Goal: Information Seeking & Learning: Compare options

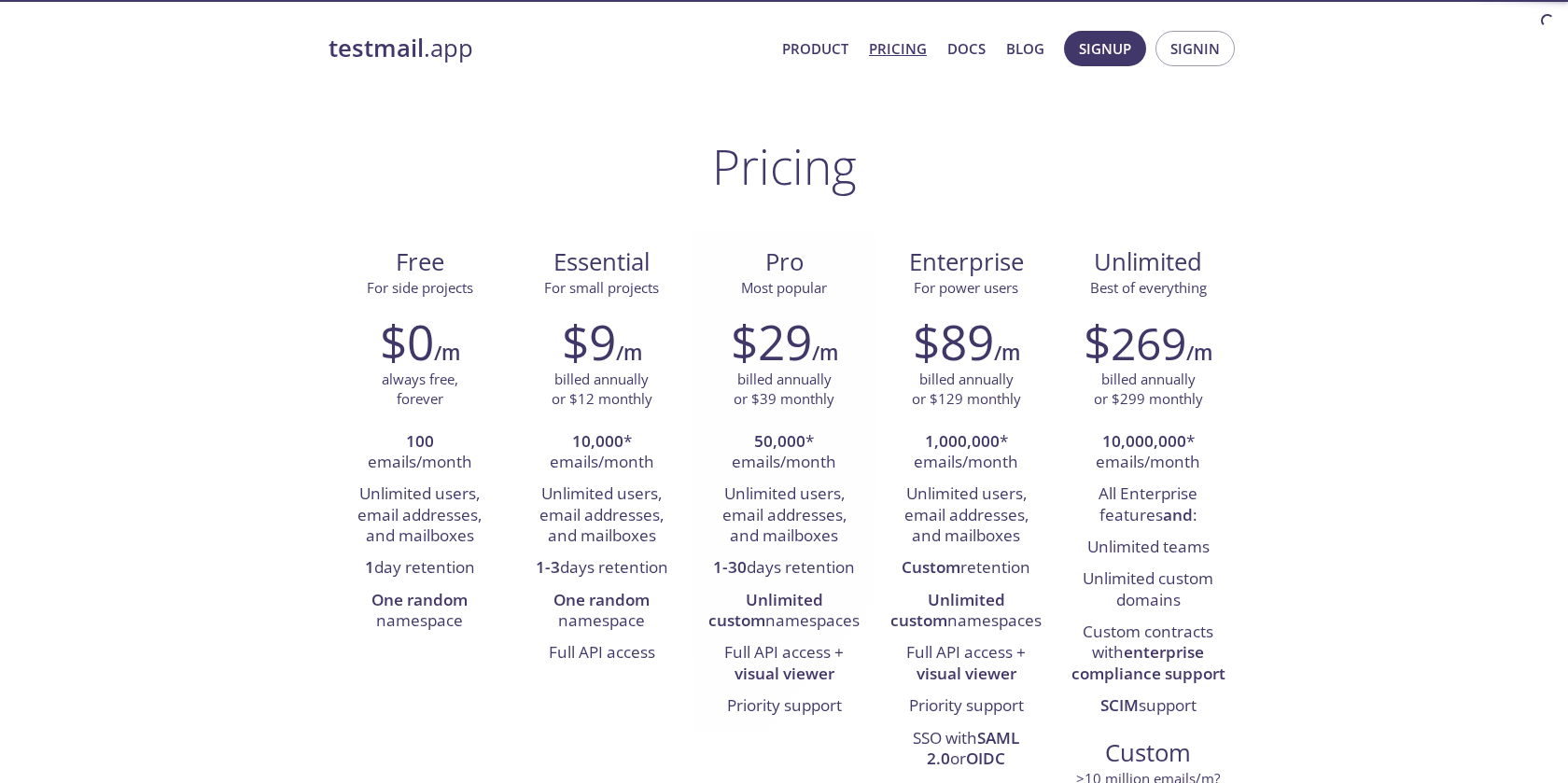
click at [842, 365] on div "$29 /m" at bounding box center [783, 341] width 154 height 56
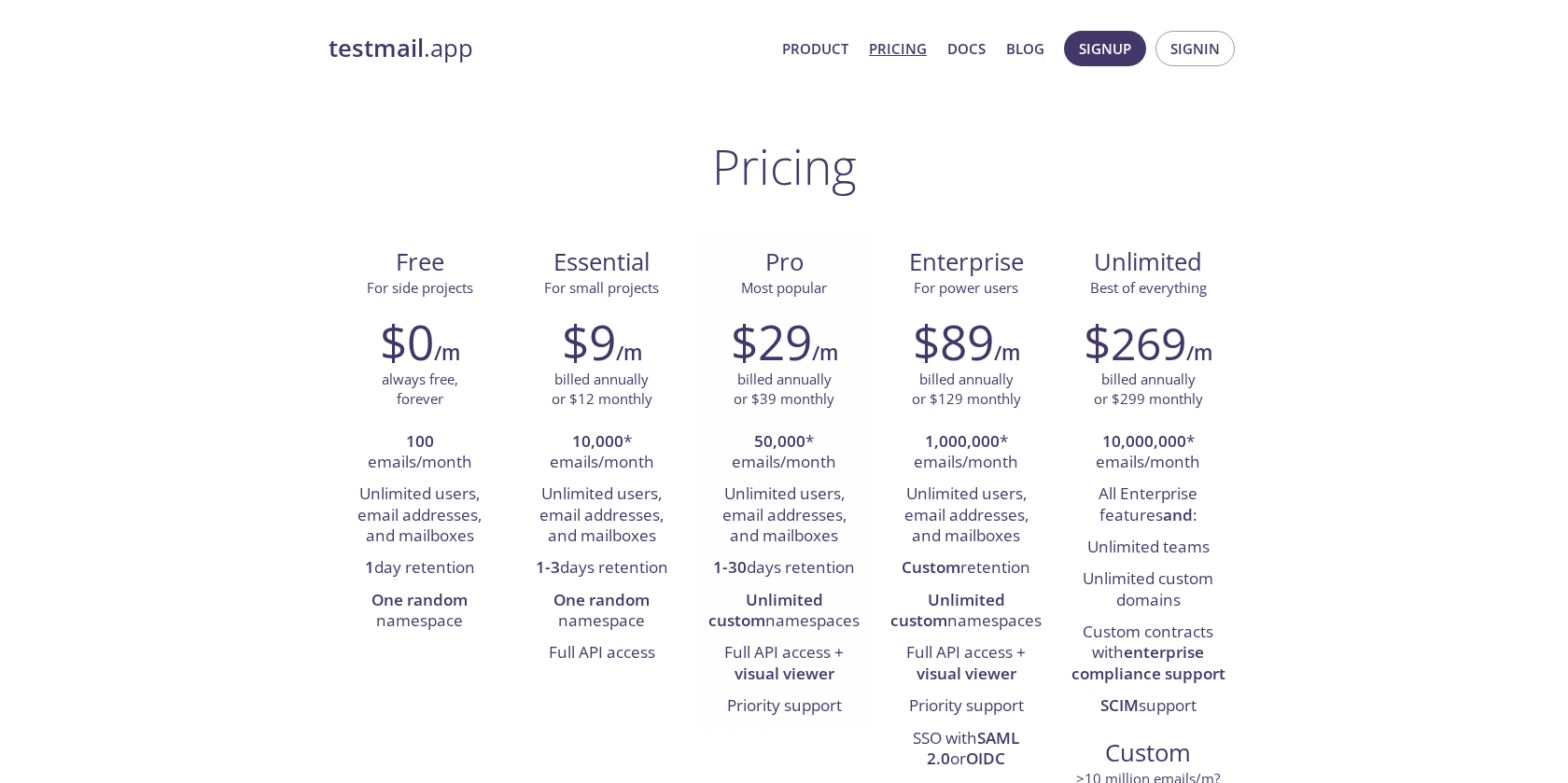
click at [842, 365] on div "$29 /m" at bounding box center [783, 341] width 154 height 56
click at [830, 389] on p "billed annually or $39 monthly" at bounding box center [783, 390] width 100 height 40
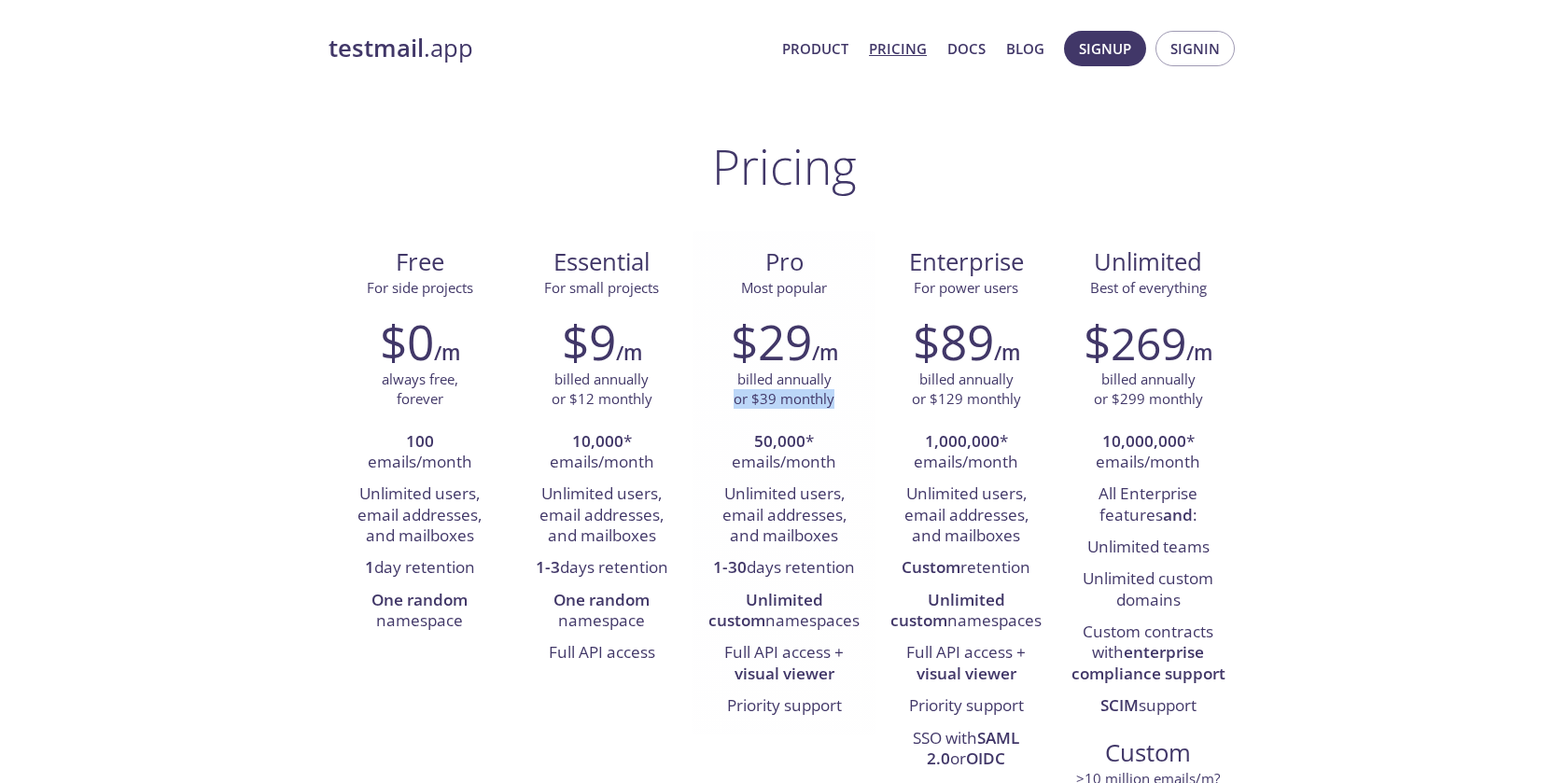
click at [830, 389] on p "billed annually or $39 monthly" at bounding box center [783, 390] width 100 height 40
click at [842, 416] on div "$29 /m billed annually or $39 monthly 50,000 * emails/month Unlimited users, em…" at bounding box center [783, 517] width 182 height 433
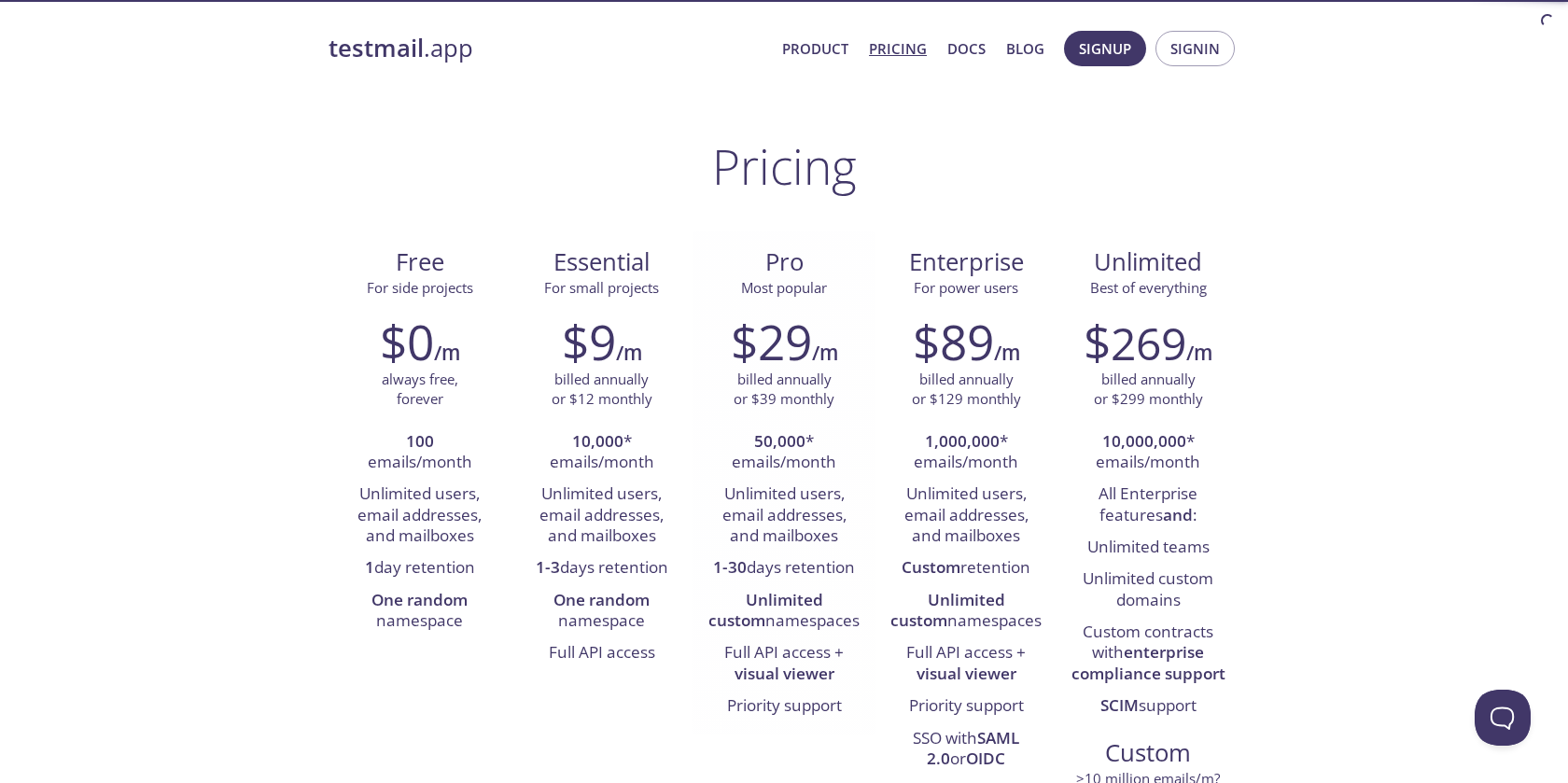
click at [790, 403] on p "billed annually or $39 monthly" at bounding box center [783, 390] width 100 height 40
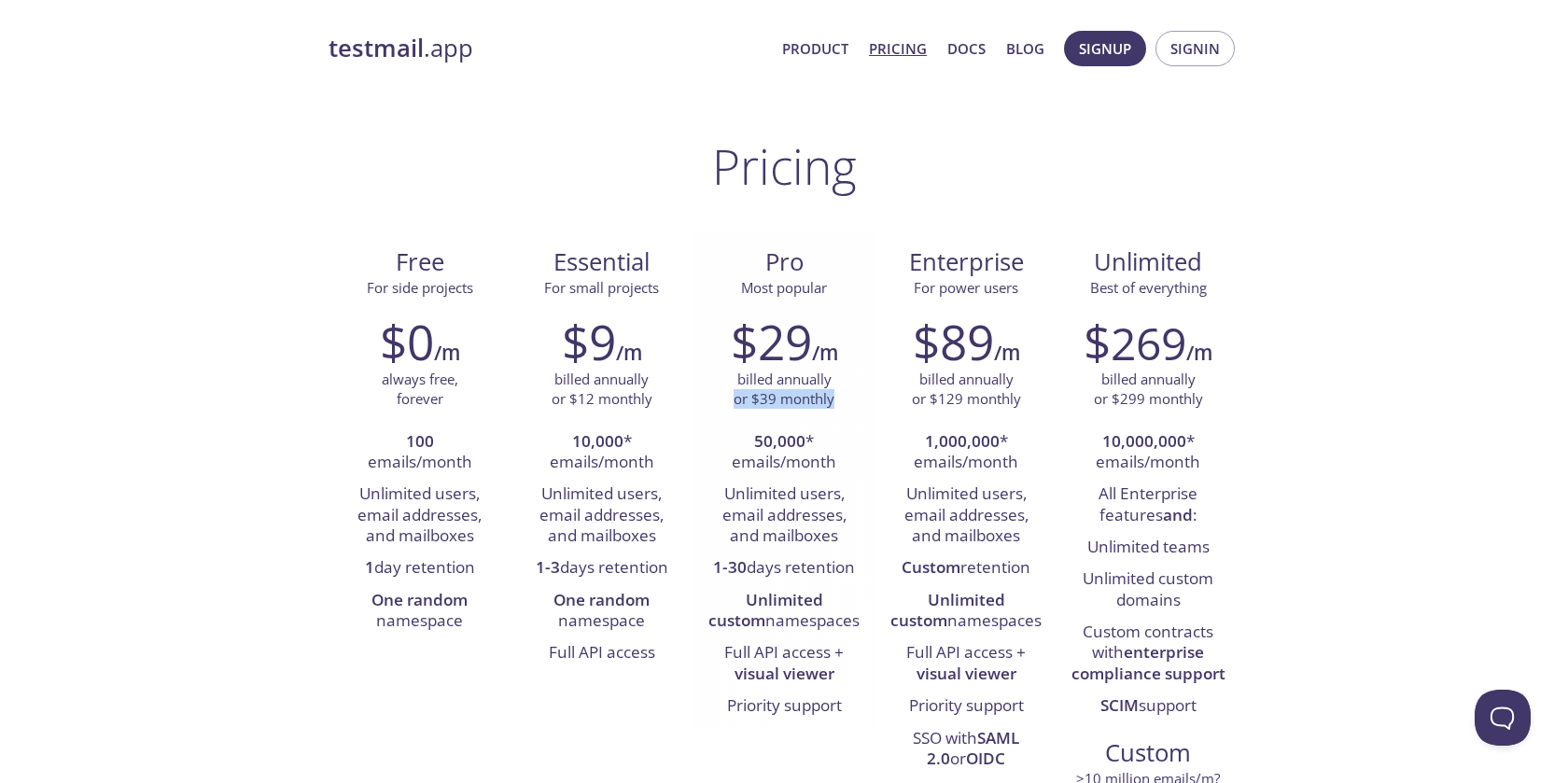
click at [789, 409] on p "billed annually or $39 monthly" at bounding box center [783, 390] width 100 height 40
click at [785, 373] on p "billed annually or $39 monthly" at bounding box center [783, 390] width 100 height 40
click at [785, 348] on h2 "$29" at bounding box center [771, 341] width 81 height 56
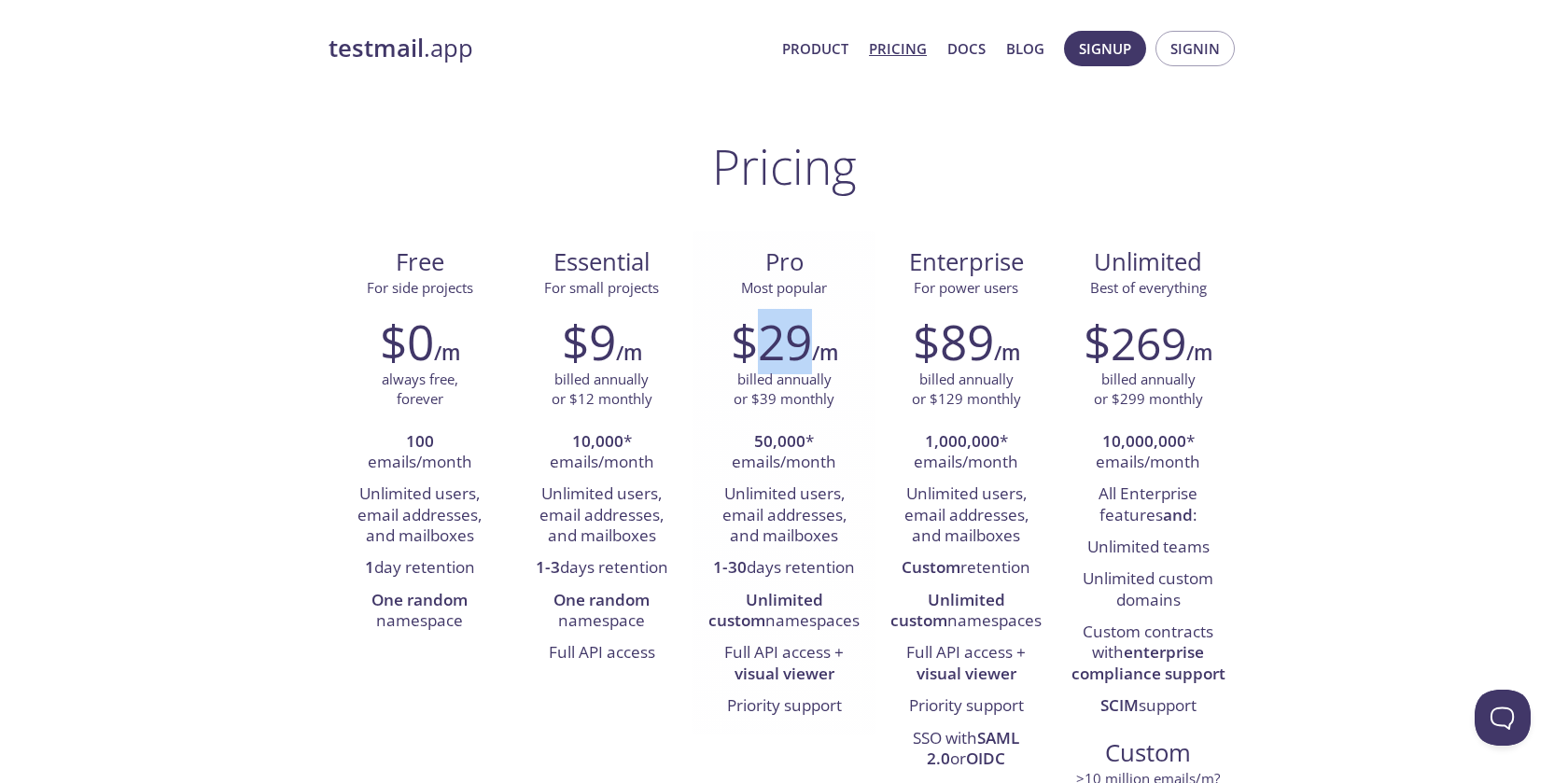
click at [785, 348] on h2 "$29" at bounding box center [771, 341] width 81 height 56
click at [769, 376] on p "billed annually or $39 monthly" at bounding box center [783, 390] width 100 height 40
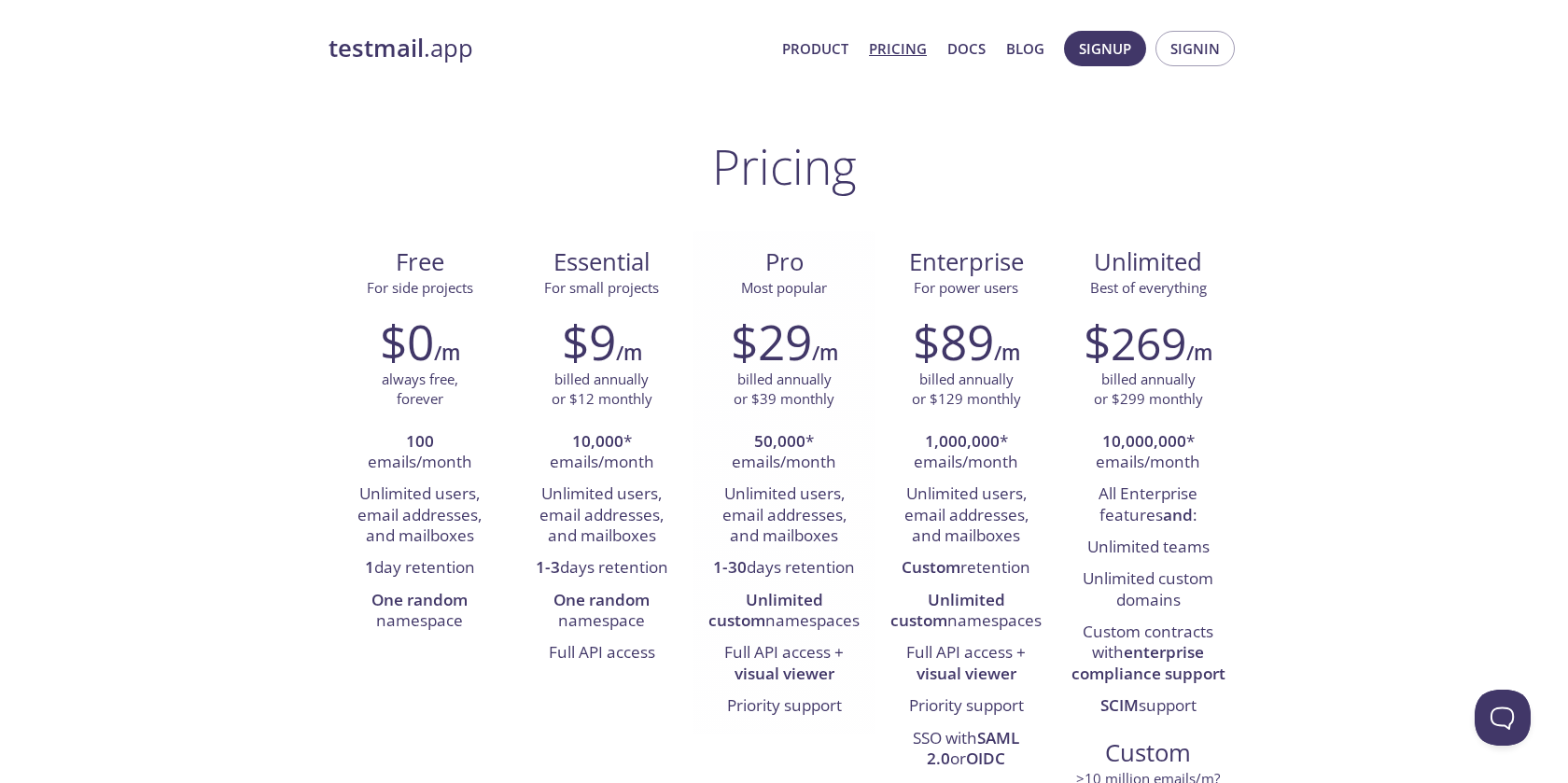
click at [775, 402] on p "billed annually or $39 monthly" at bounding box center [783, 390] width 100 height 40
click at [773, 455] on li "50,000 * emails/month" at bounding box center [783, 453] width 154 height 54
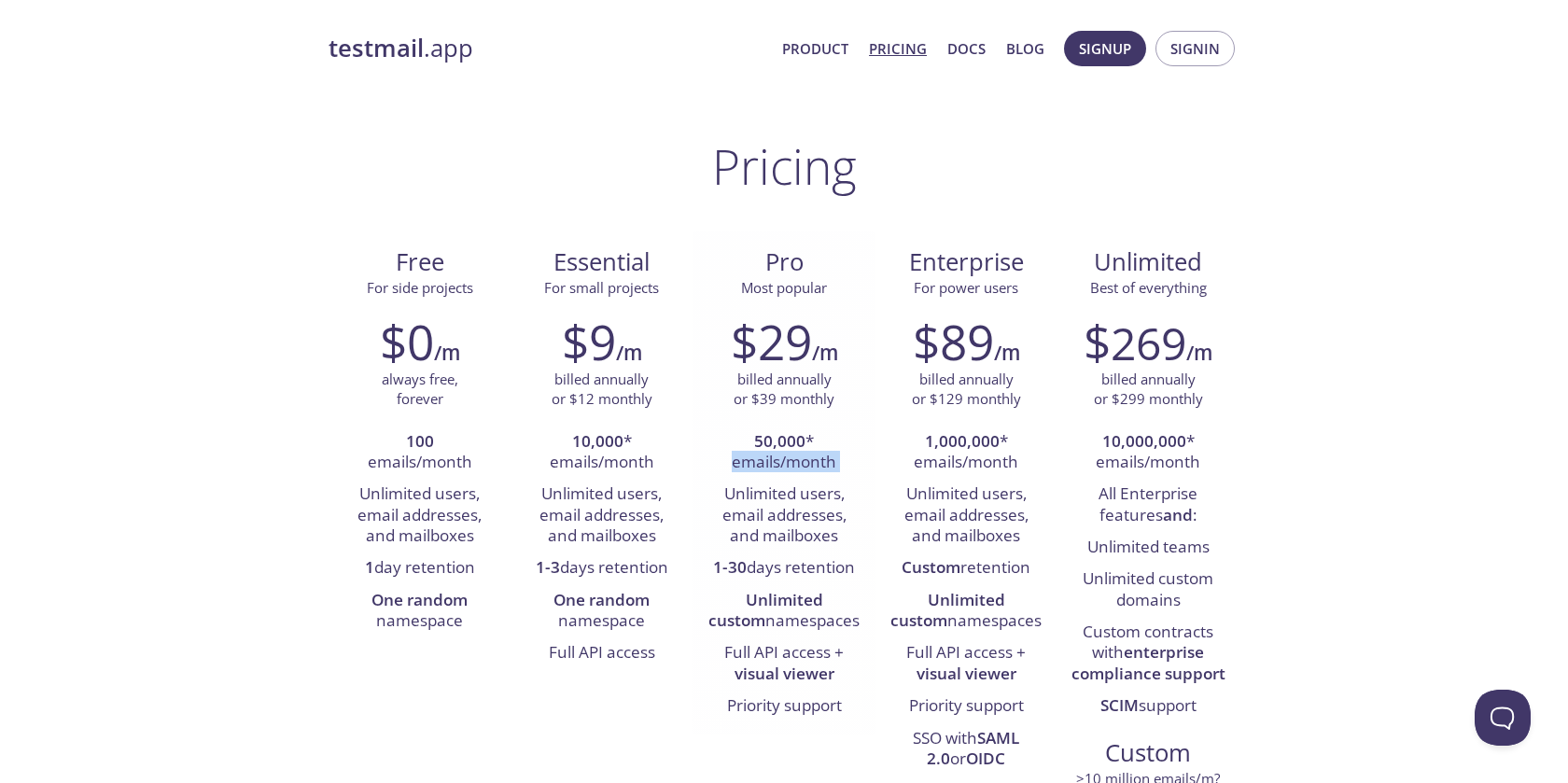
click at [773, 455] on li "50,000 * emails/month" at bounding box center [783, 453] width 154 height 54
click at [778, 548] on li "Unlimited users, email addresses, and mailboxes" at bounding box center [783, 515] width 154 height 74
click at [791, 582] on li "1-30 days retention" at bounding box center [783, 568] width 154 height 32
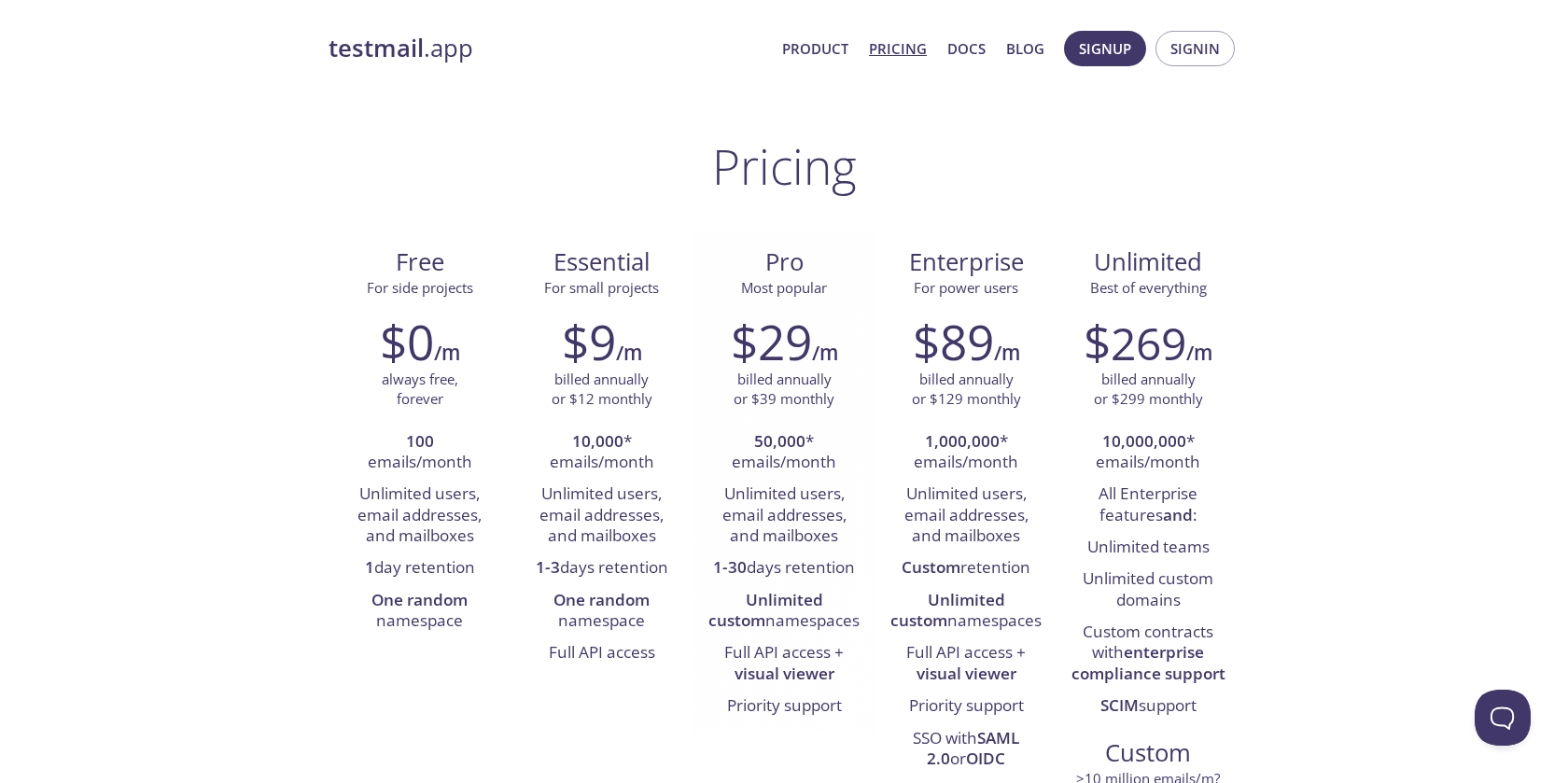
click at [791, 582] on li "1-30 days retention" at bounding box center [783, 568] width 154 height 32
click at [792, 610] on li "Unlimited custom namespaces" at bounding box center [783, 612] width 154 height 54
click at [643, 598] on strong "One random" at bounding box center [601, 599] width 97 height 21
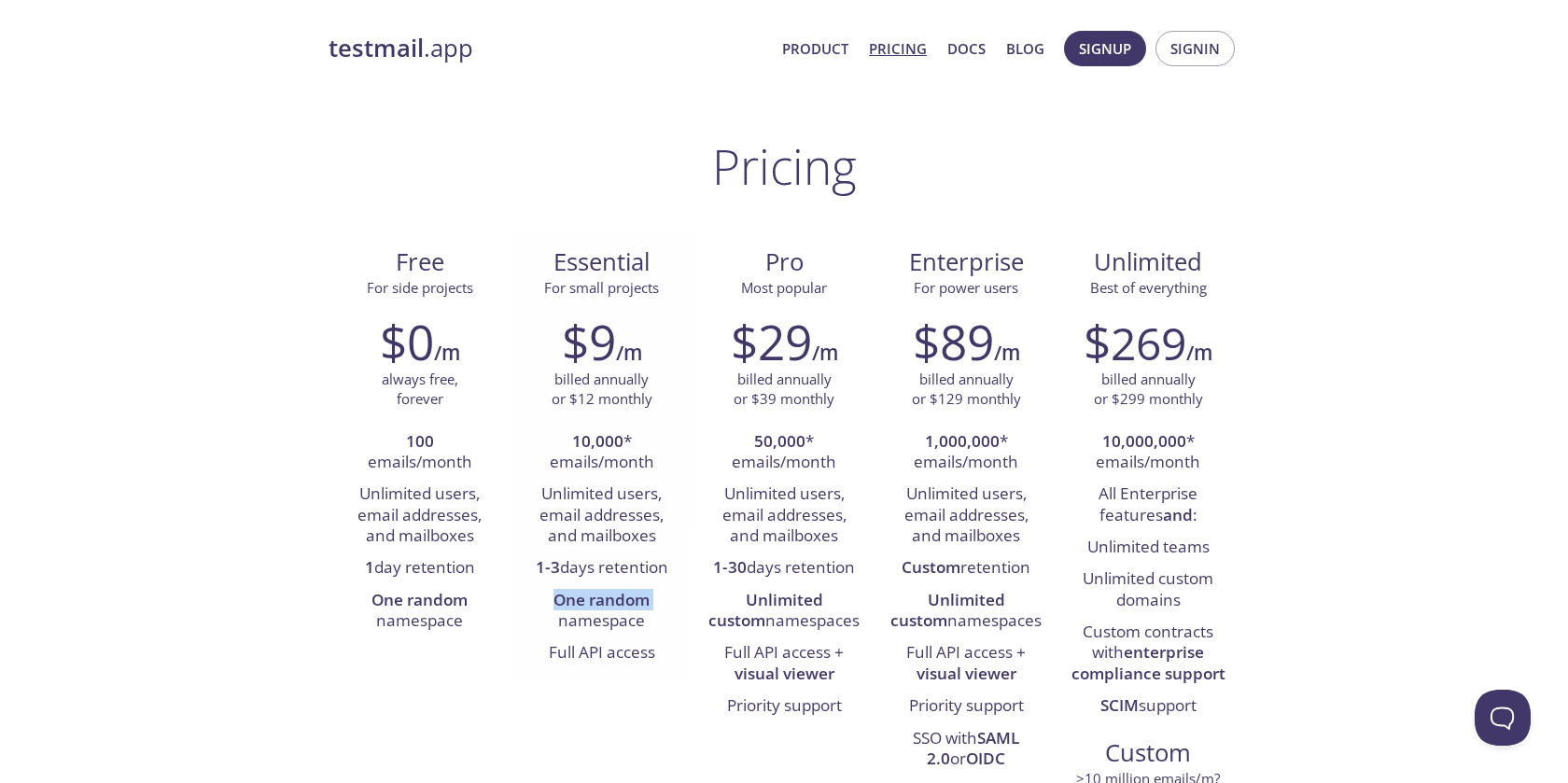
click at [643, 598] on strong "One random" at bounding box center [601, 599] width 97 height 21
click at [660, 657] on li "Full API access" at bounding box center [601, 653] width 154 height 32
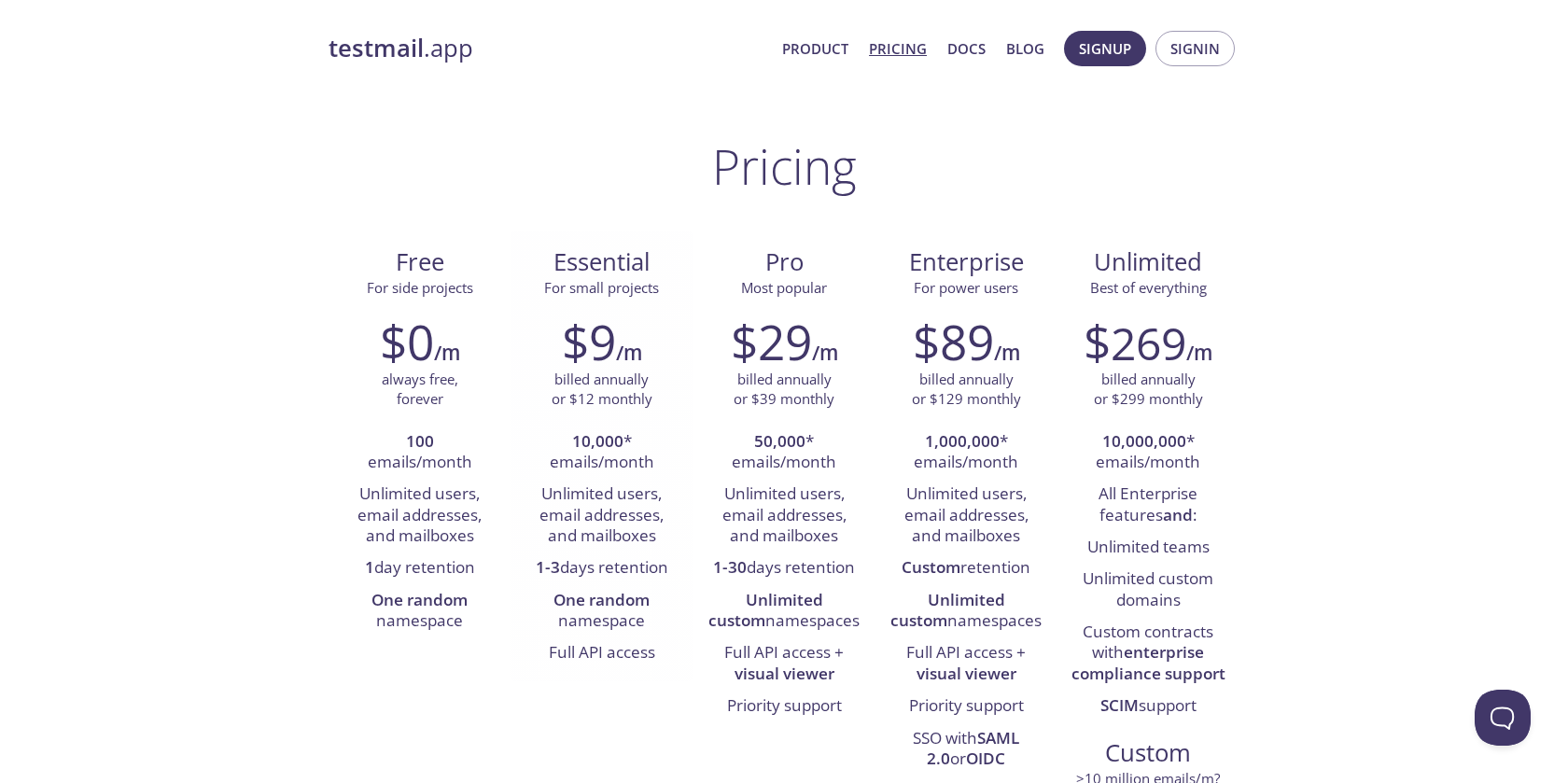
click at [632, 485] on li "Unlimited users, email addresses, and mailboxes" at bounding box center [601, 515] width 154 height 74
click at [610, 452] on li "10,000 * emails/month" at bounding box center [601, 453] width 154 height 54
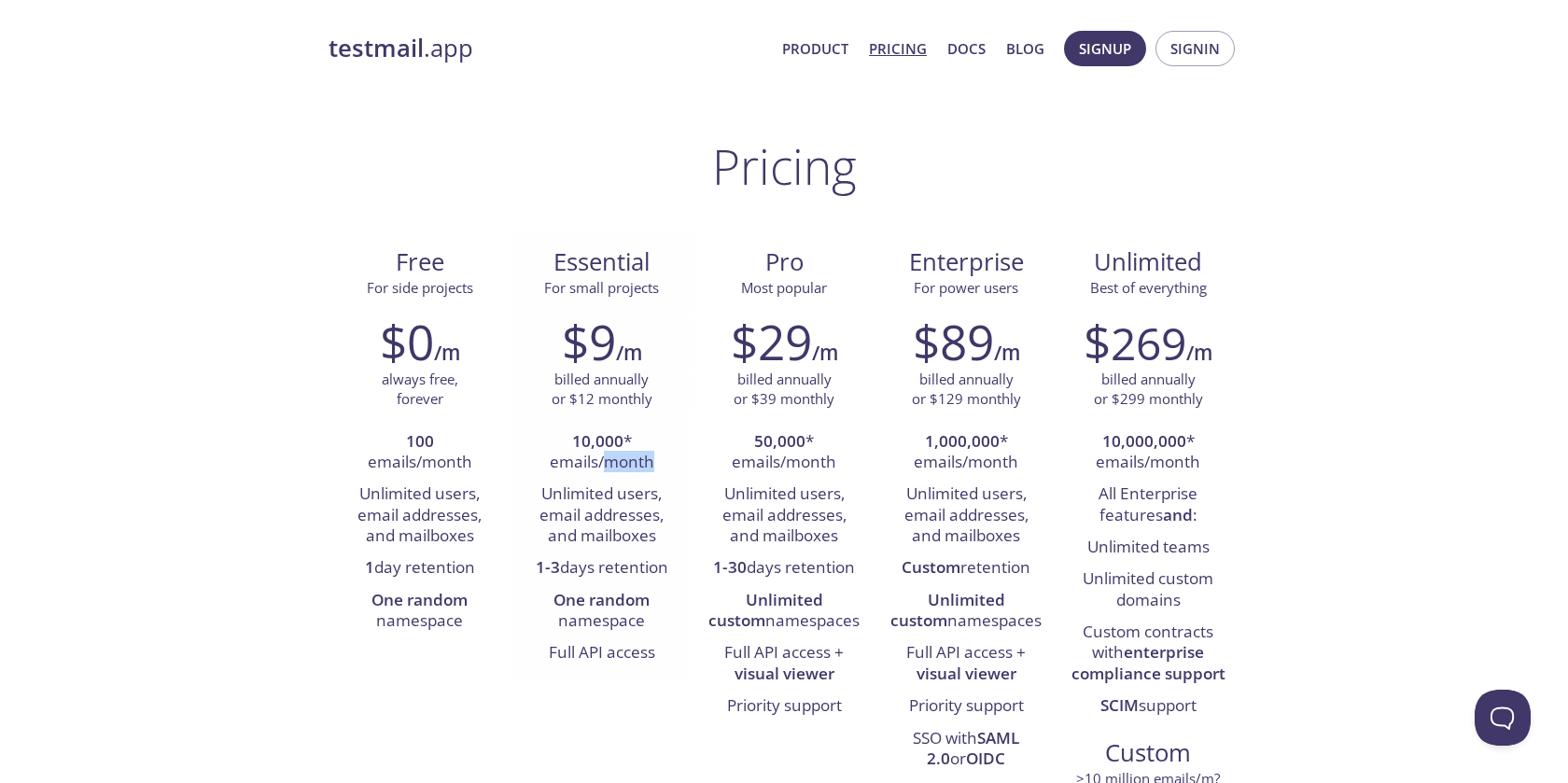
click at [617, 468] on li "10,000 * emails/month" at bounding box center [601, 453] width 154 height 54
click at [622, 489] on li "Unlimited users, email addresses, and mailboxes" at bounding box center [601, 515] width 154 height 74
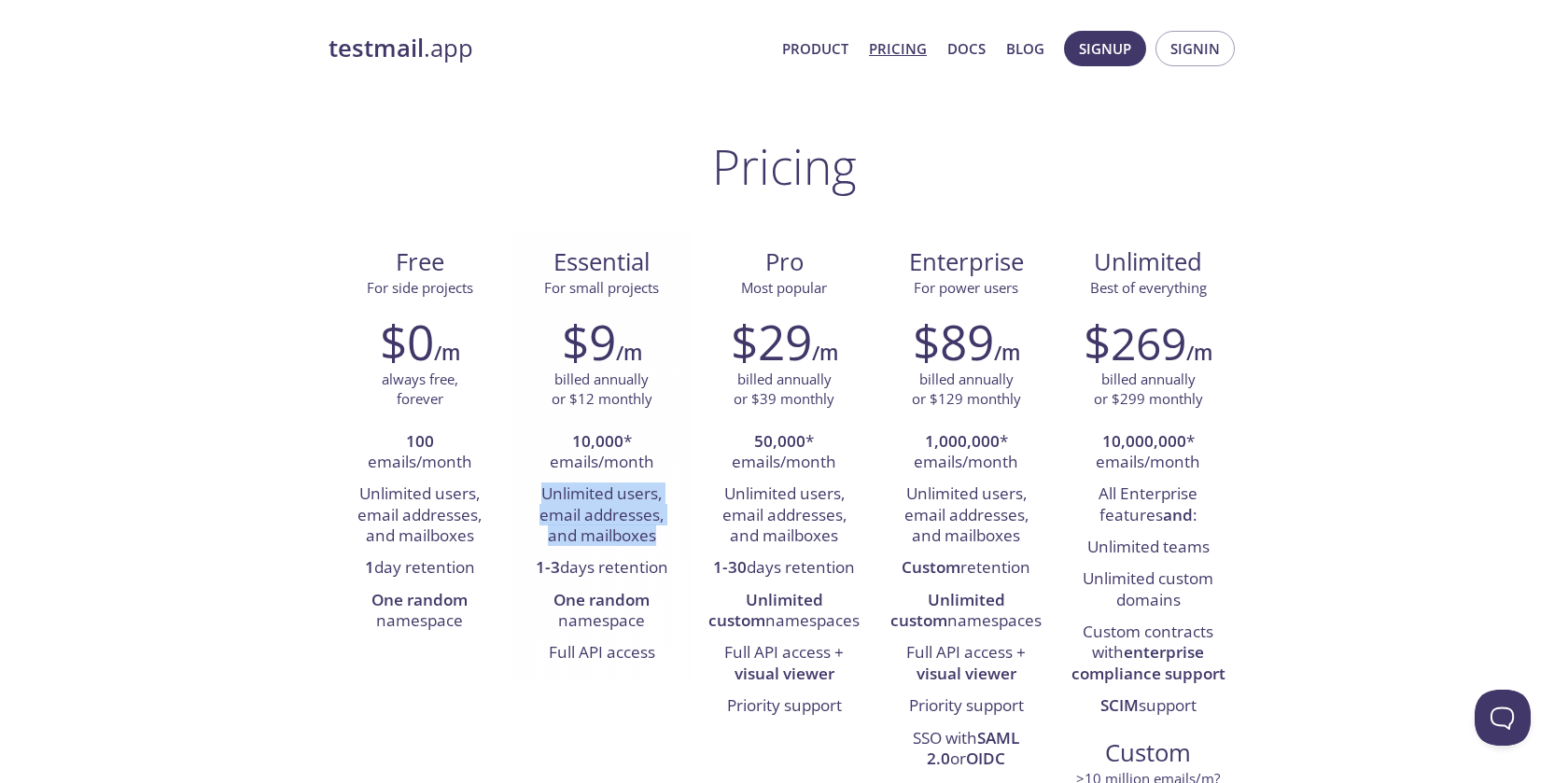
click at [622, 489] on li "Unlimited users, email addresses, and mailboxes" at bounding box center [601, 515] width 154 height 74
click at [623, 521] on li "Unlimited users, email addresses, and mailboxes" at bounding box center [601, 515] width 154 height 74
click at [751, 462] on li "50,000 * emails/month" at bounding box center [783, 453] width 154 height 54
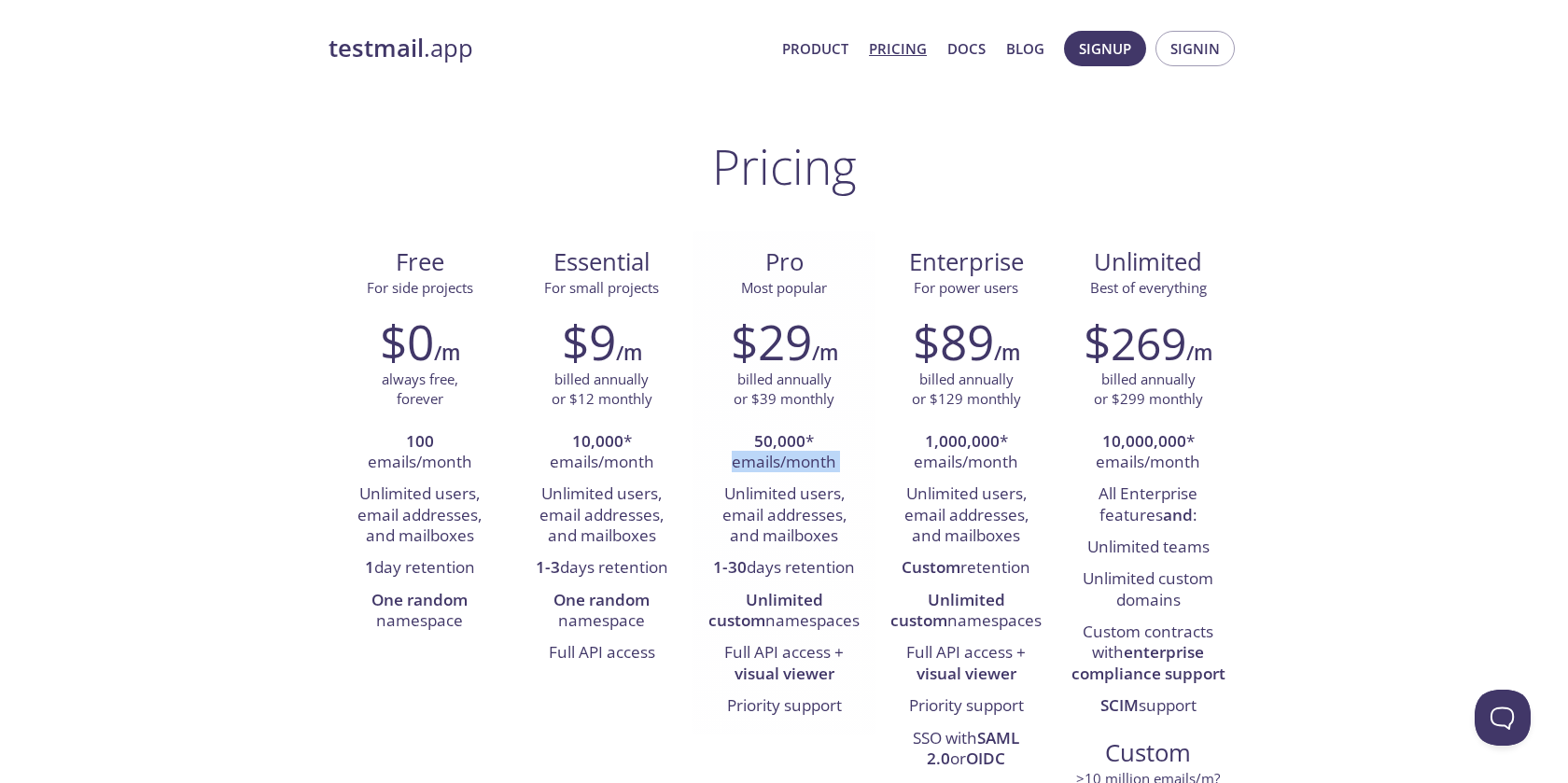
click at [751, 462] on li "50,000 * emails/month" at bounding box center [783, 453] width 154 height 54
click at [640, 600] on strong "One random" at bounding box center [601, 599] width 97 height 21
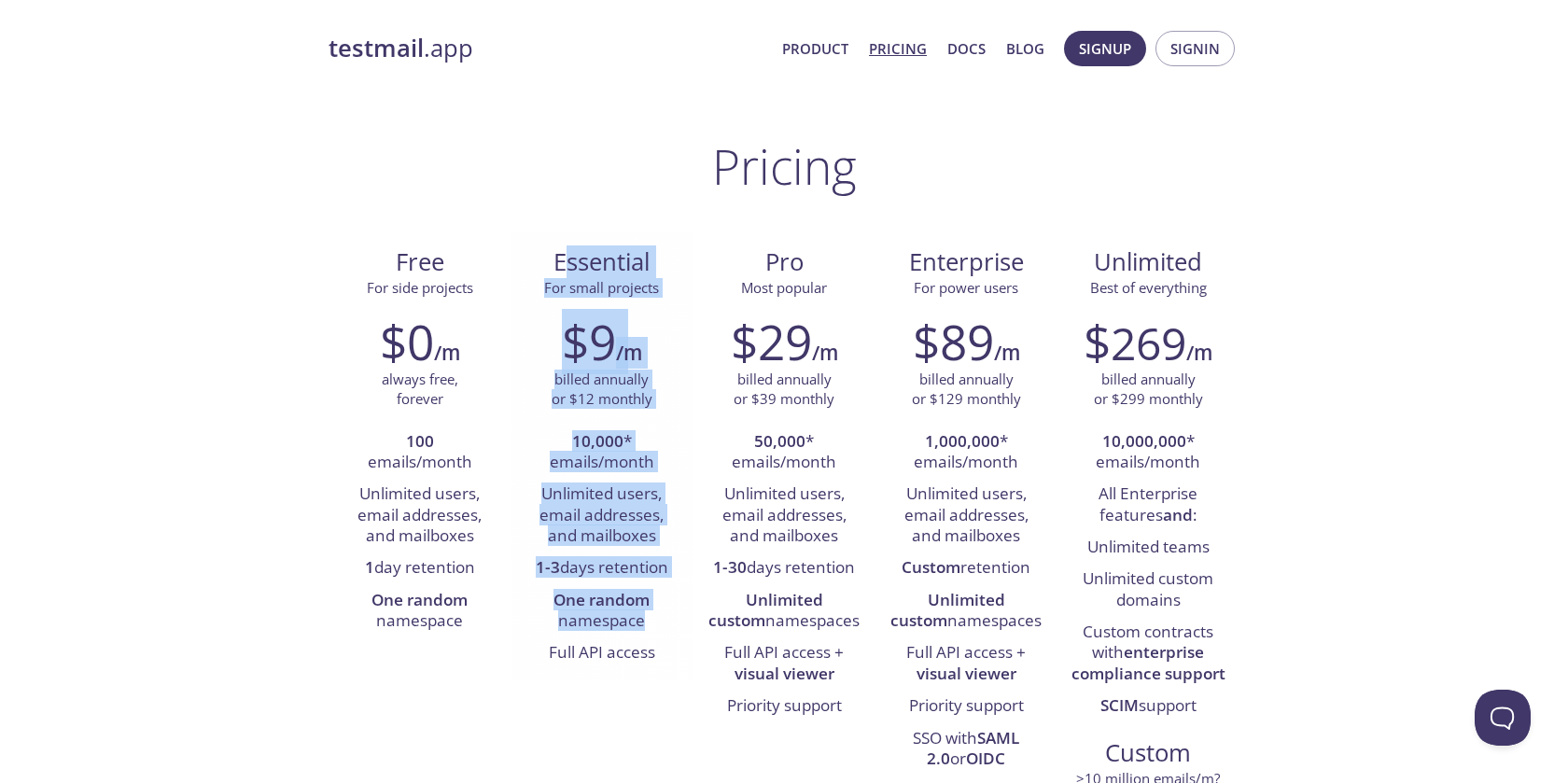
drag, startPoint x: 647, startPoint y: 628, endPoint x: 559, endPoint y: 264, distance: 374.5
click at [559, 264] on div "Essential For small projects $9 /m billed annually or $12 monthly 10,000 * emai…" at bounding box center [601, 456] width 182 height 450
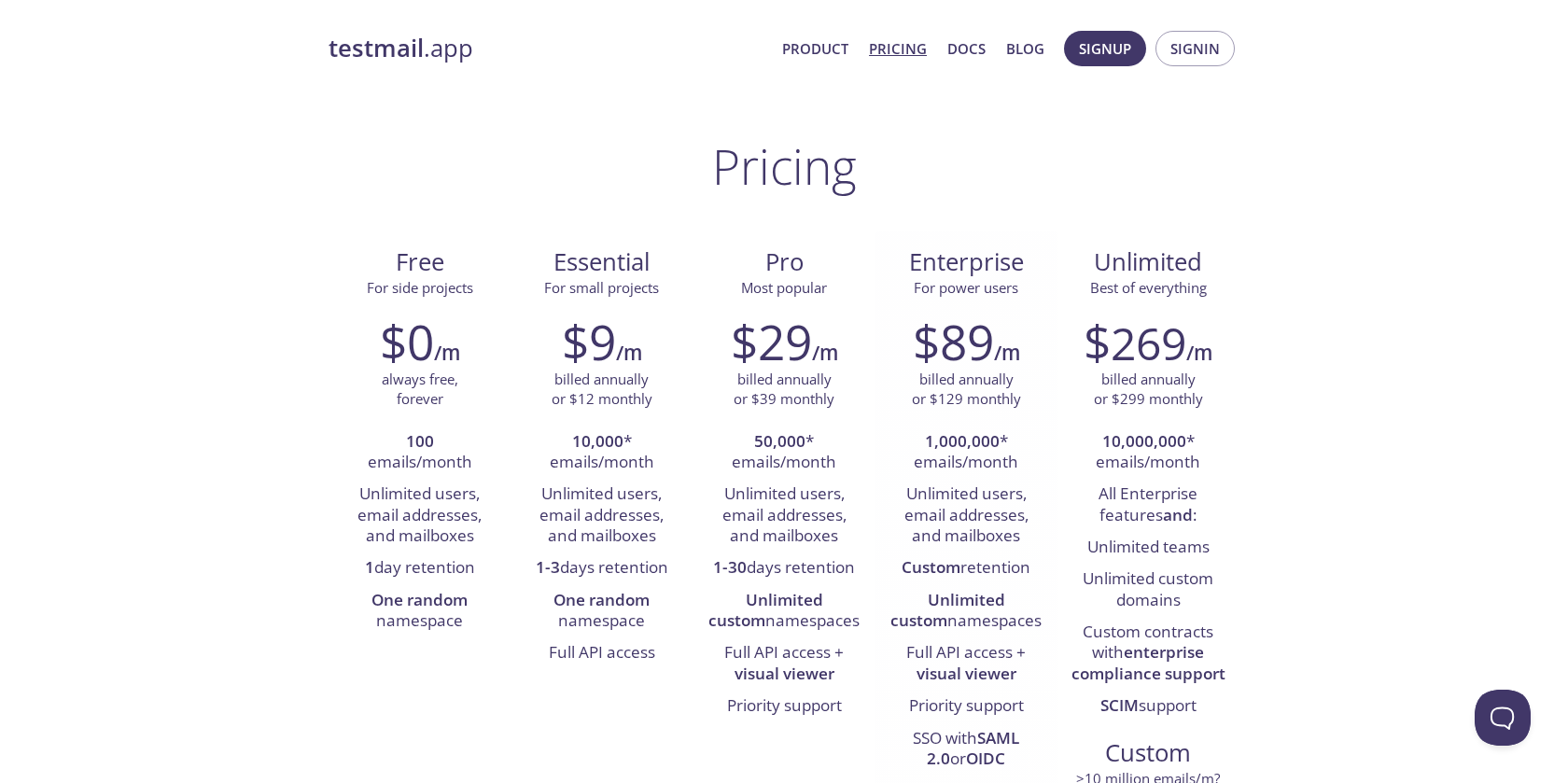
click at [947, 581] on li "Custom retention" at bounding box center [966, 568] width 154 height 32
click at [973, 610] on li "Unlimited custom namespaces" at bounding box center [966, 612] width 154 height 54
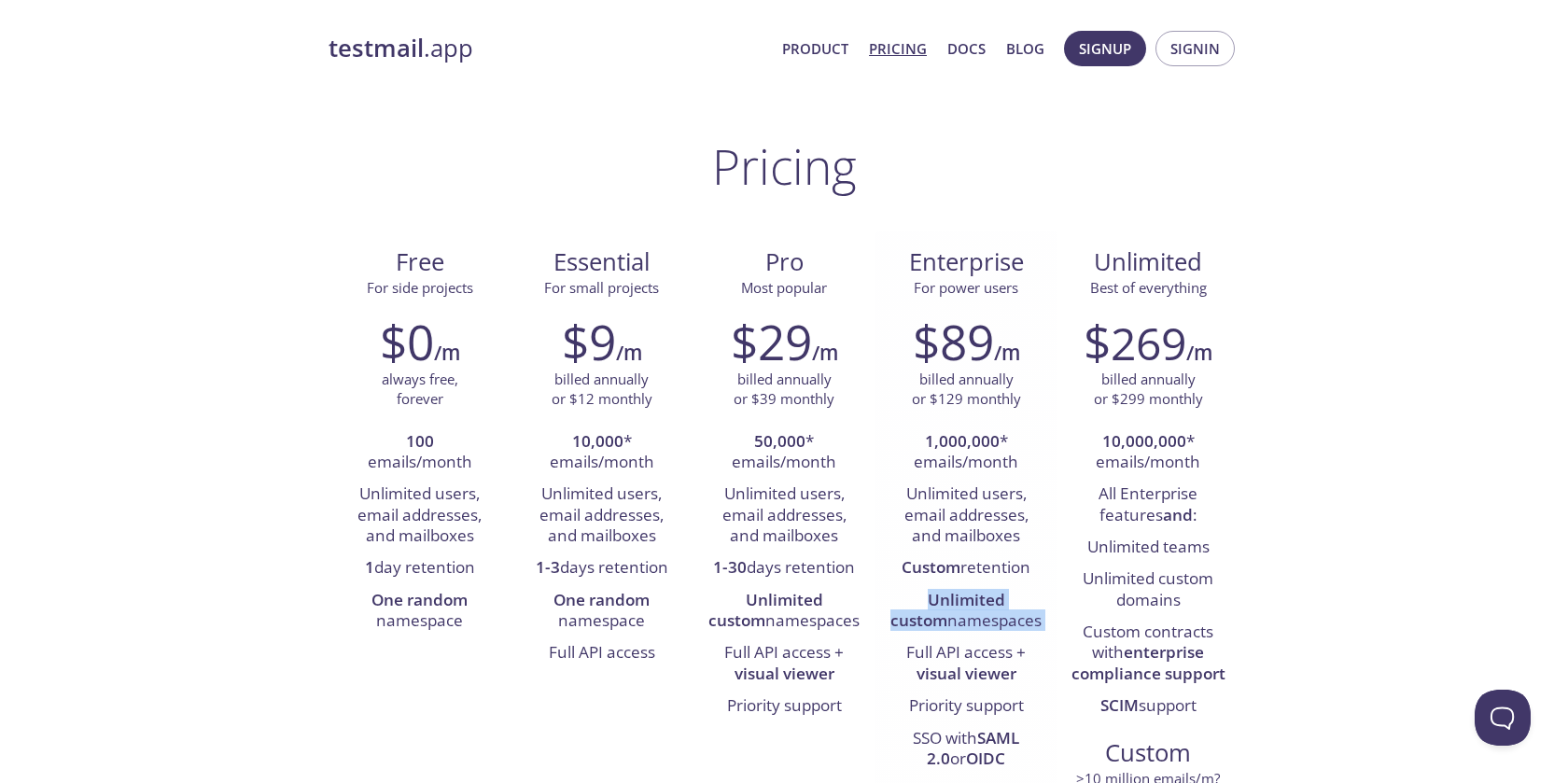
click at [973, 610] on li "Unlimited custom namespaces" at bounding box center [966, 612] width 154 height 54
